Goal: Information Seeking & Learning: Understand process/instructions

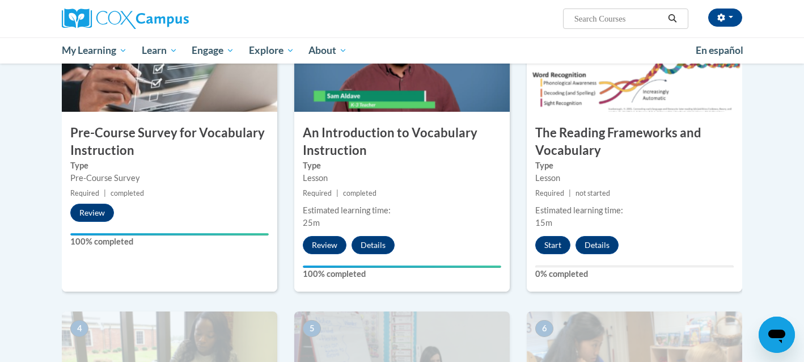
scroll to position [280, 0]
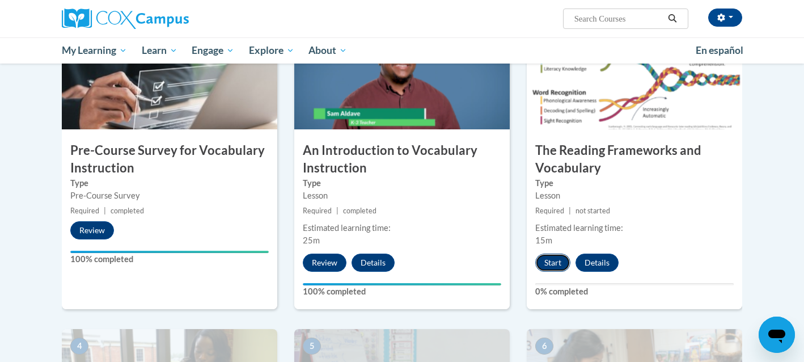
click at [547, 268] on button "Start" at bounding box center [552, 262] width 35 height 18
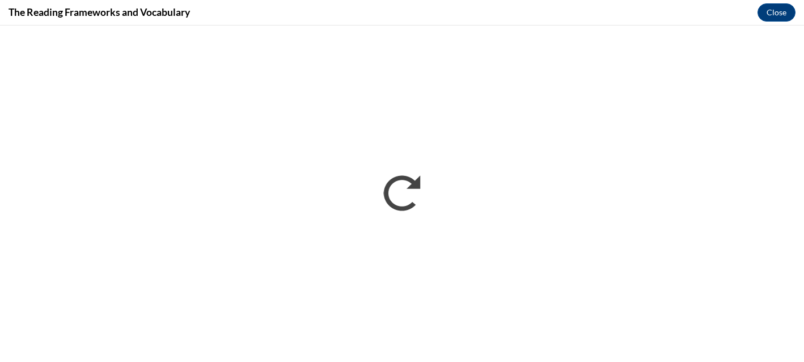
scroll to position [0, 0]
